Goal: Find specific page/section

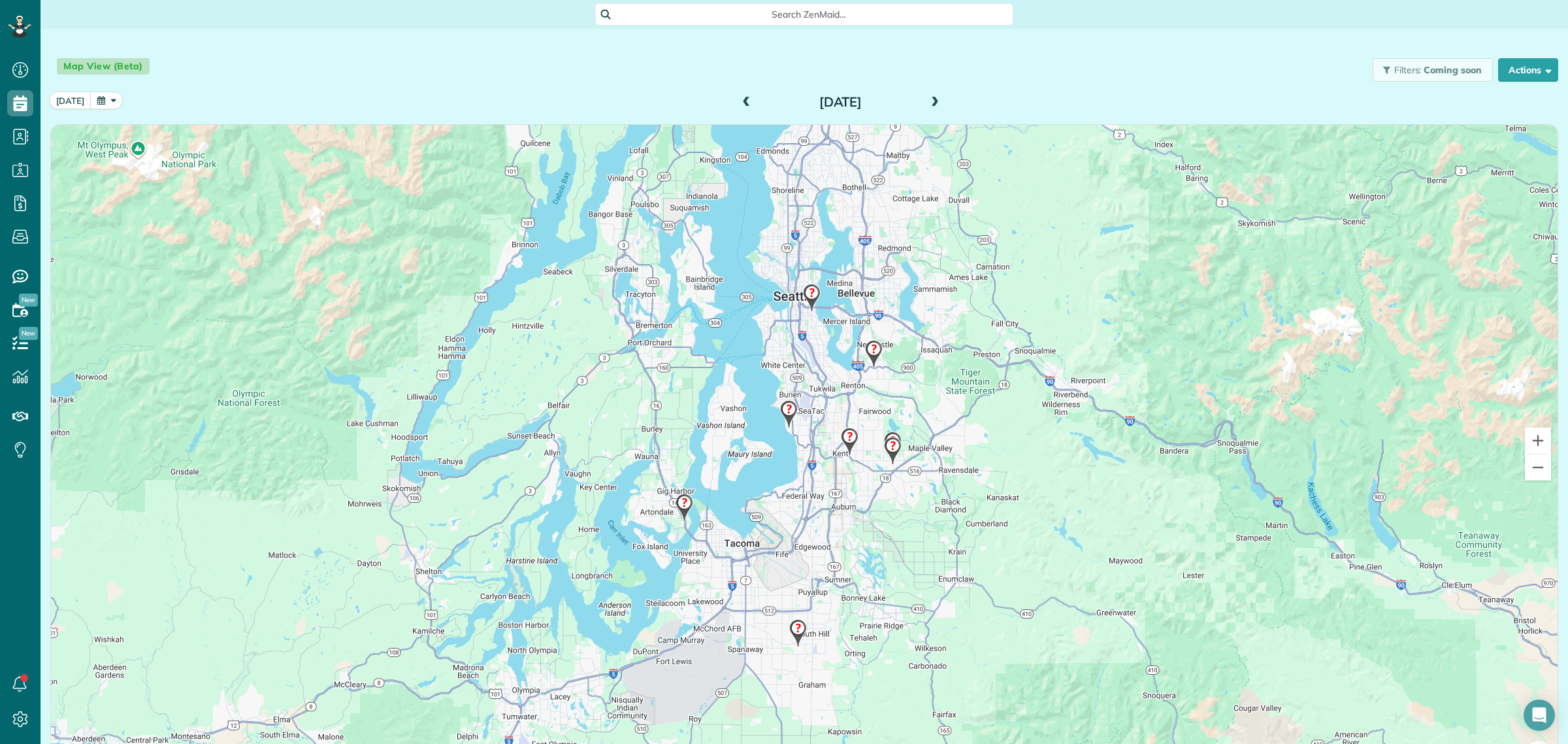
scroll to position [39, 0]
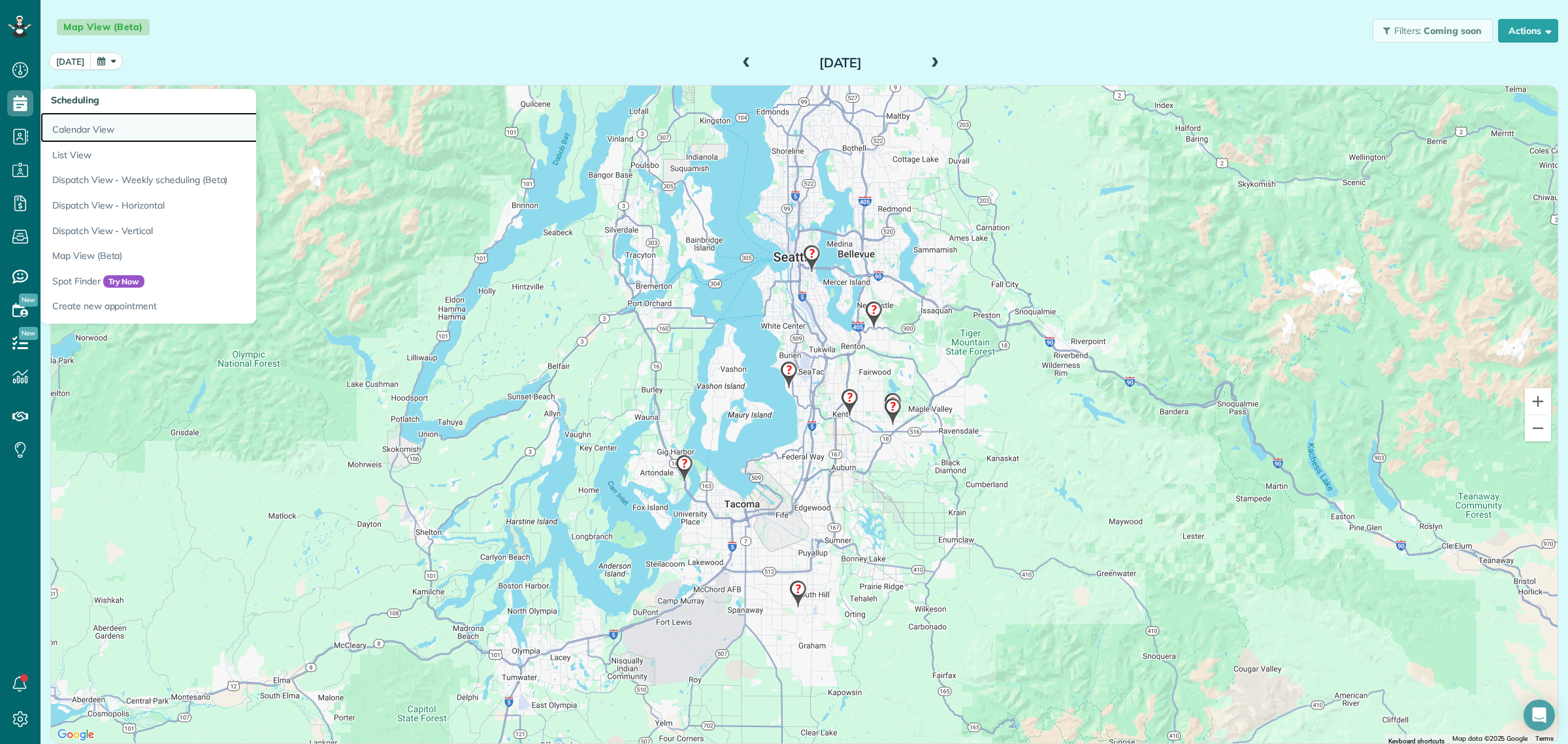
click at [85, 132] on link "Calendar View" at bounding box center [204, 127] width 326 height 30
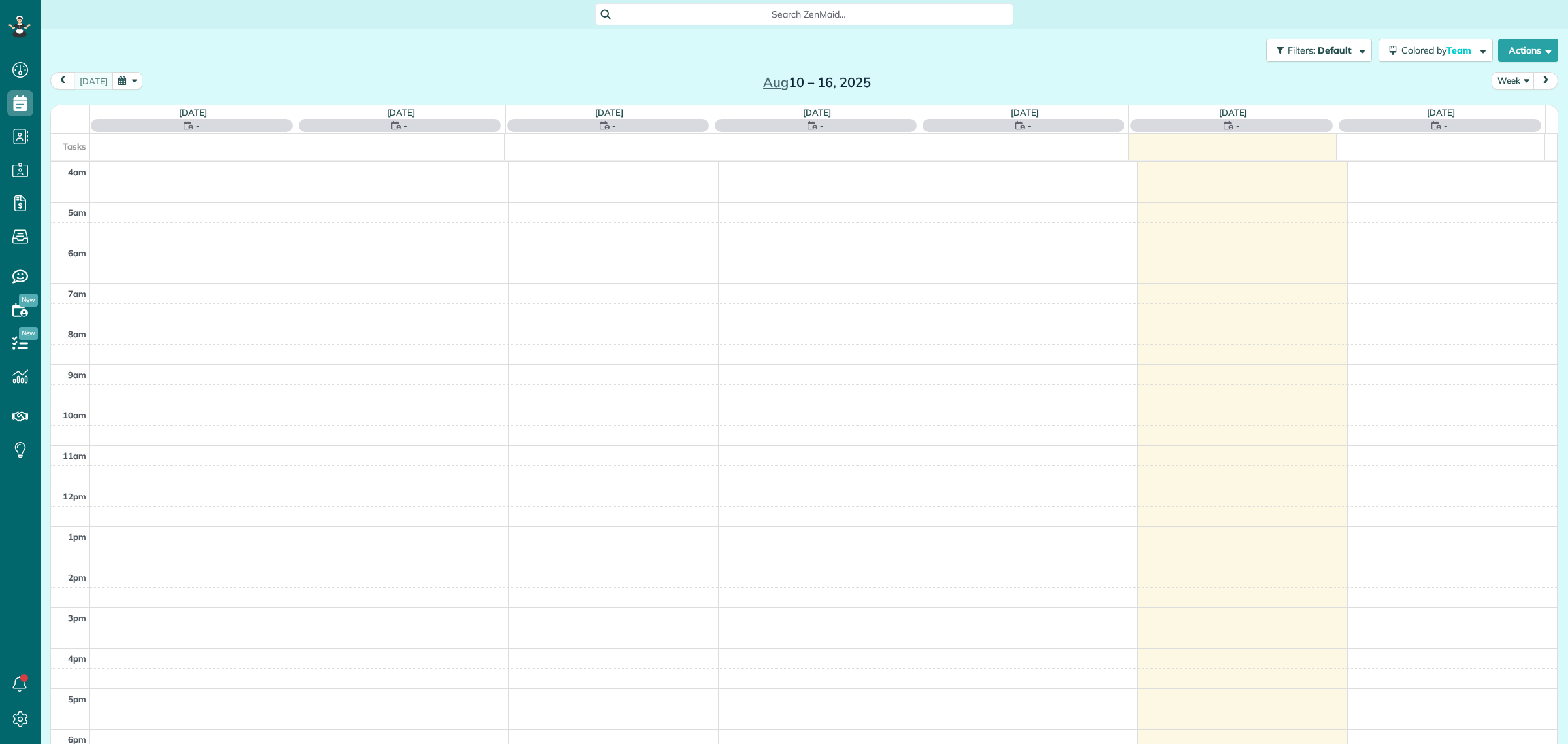
scroll to position [54, 0]
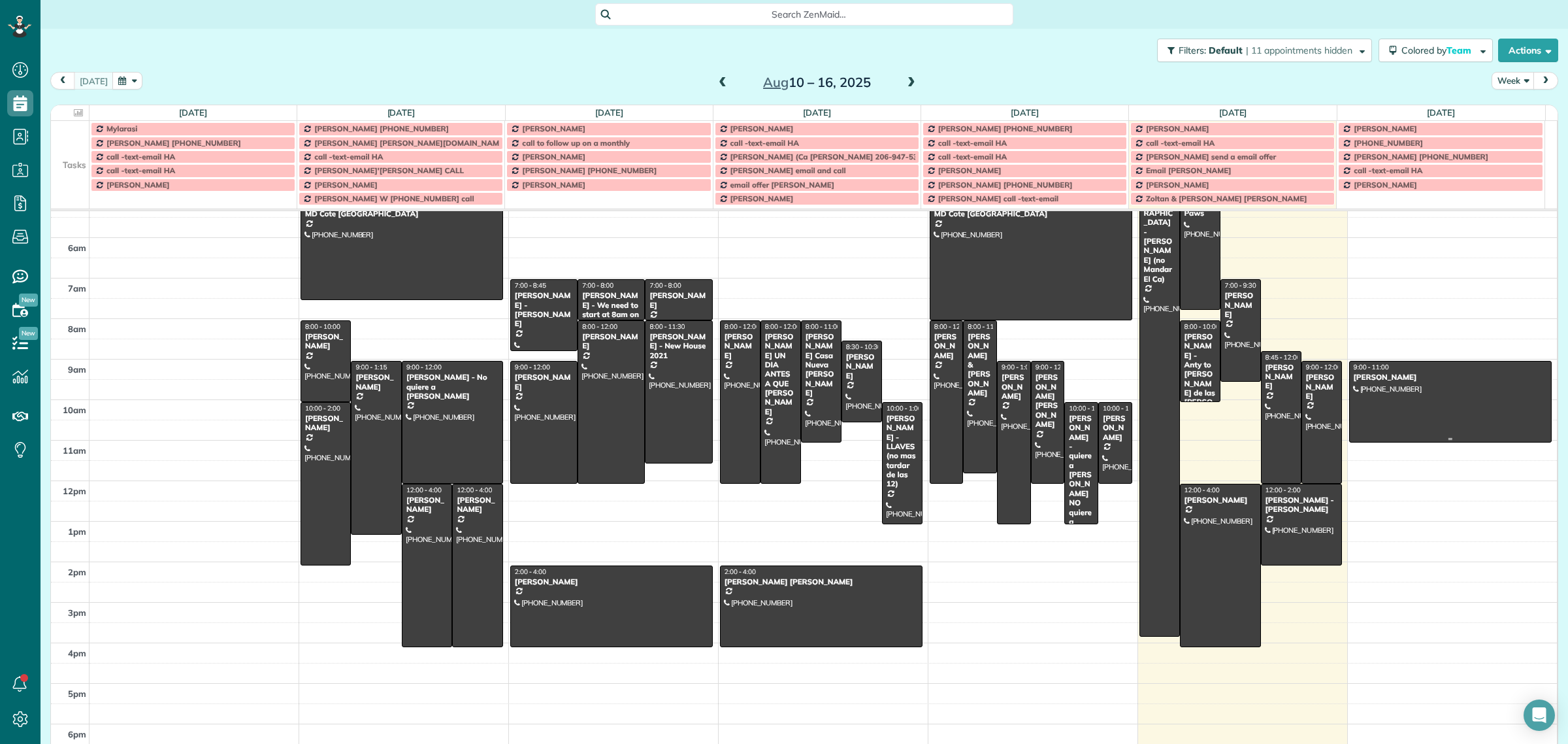
click at [1390, 392] on div at bounding box center [1449, 402] width 201 height 81
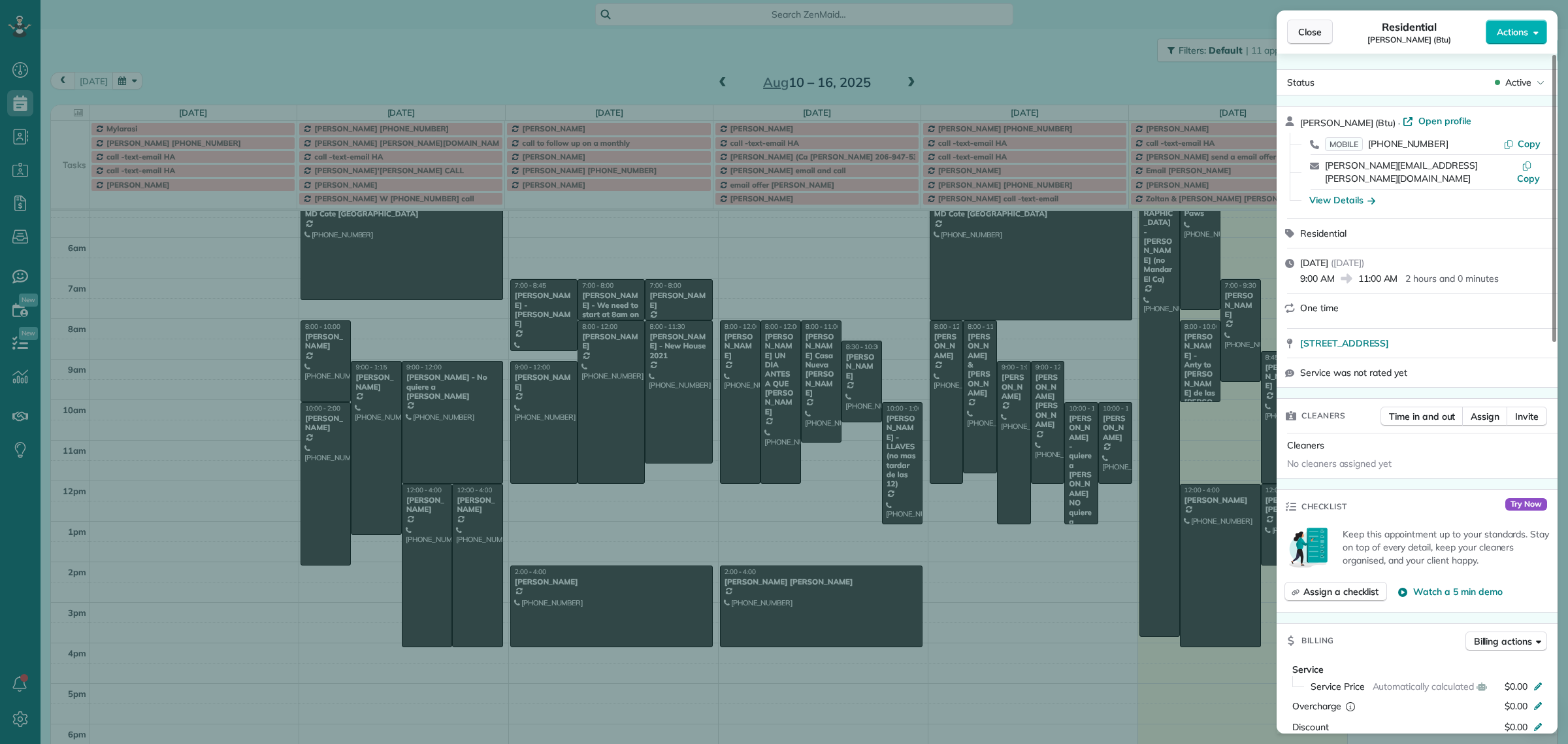
click at [1308, 30] on span "Close" at bounding box center [1309, 32] width 23 height 13
